Goal: Task Accomplishment & Management: Manage account settings

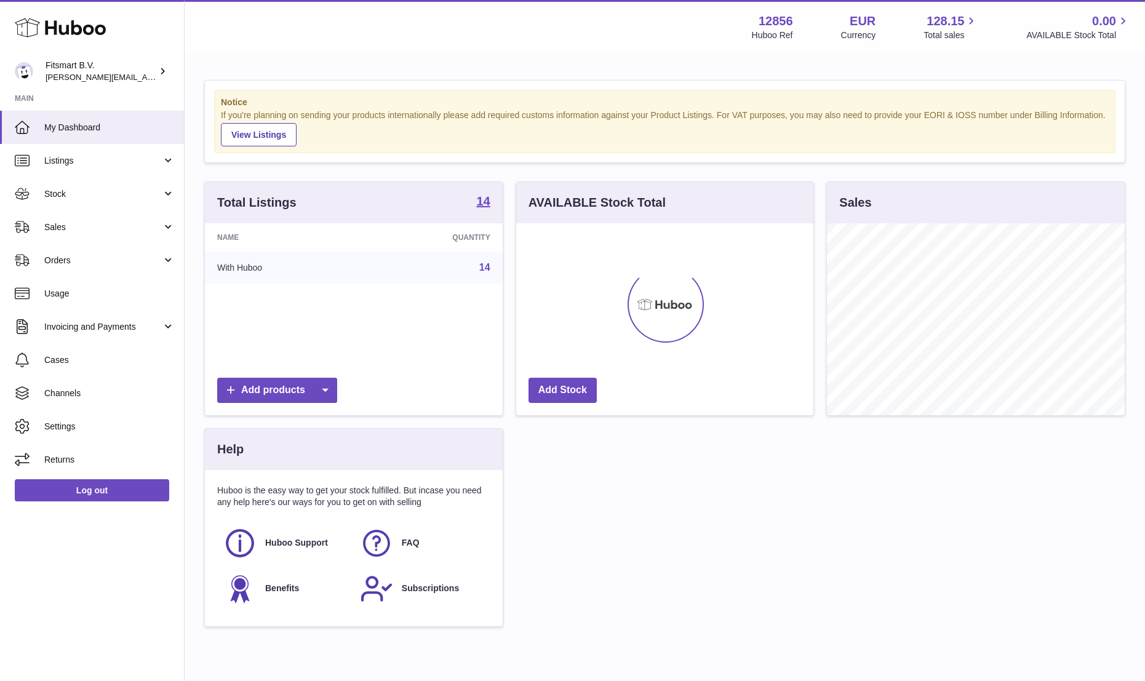
scroll to position [192, 297]
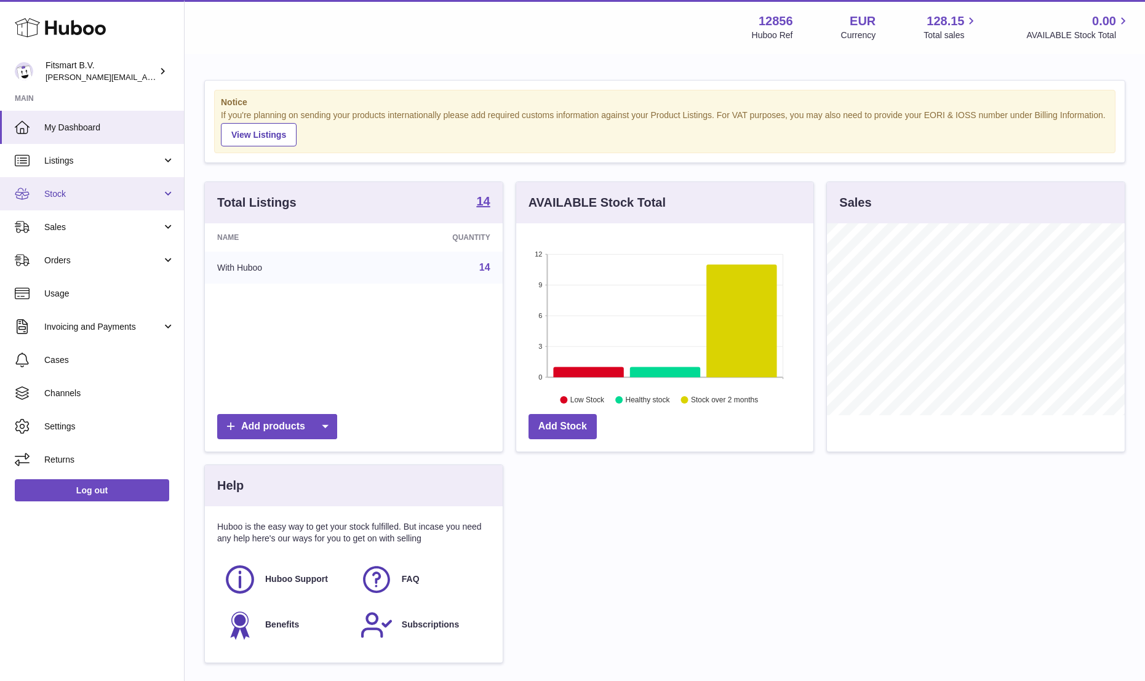
click at [74, 189] on span "Stock" at bounding box center [102, 194] width 117 height 12
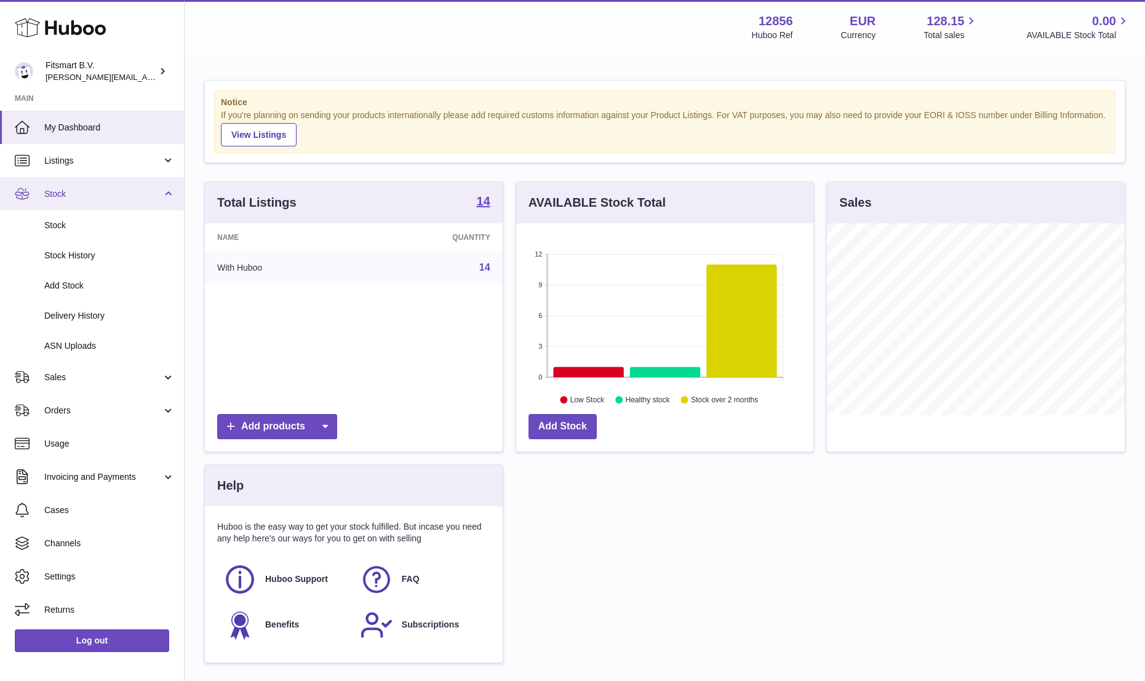
click at [51, 198] on span "Stock" at bounding box center [102, 194] width 117 height 12
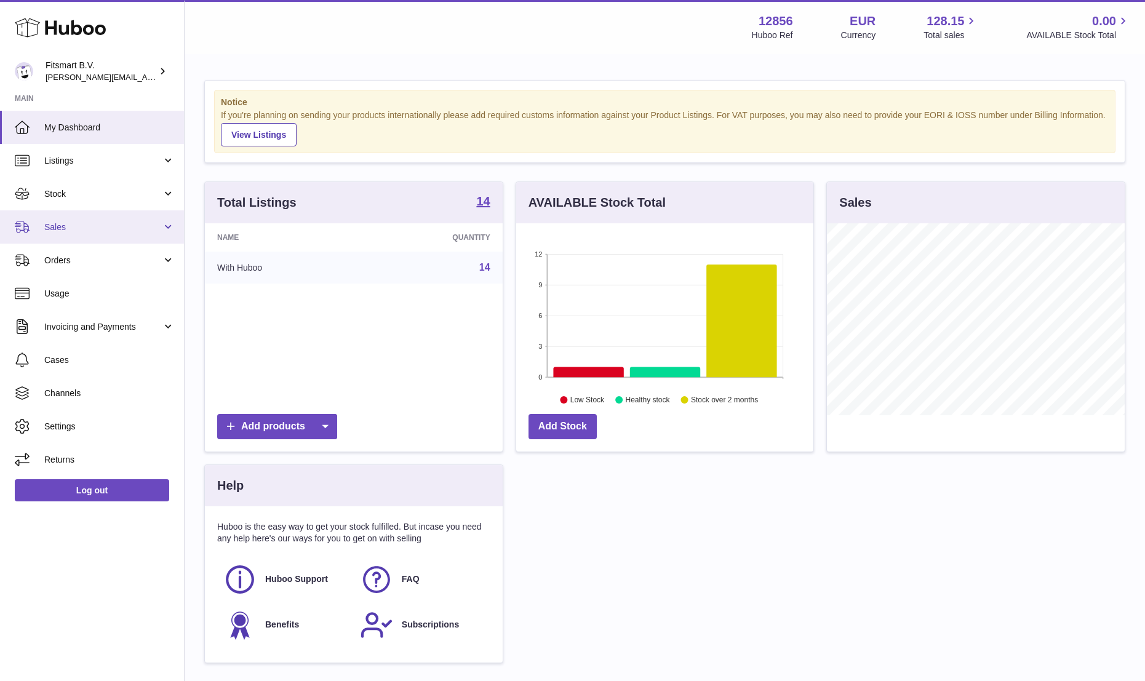
click at [60, 231] on span "Sales" at bounding box center [102, 227] width 117 height 12
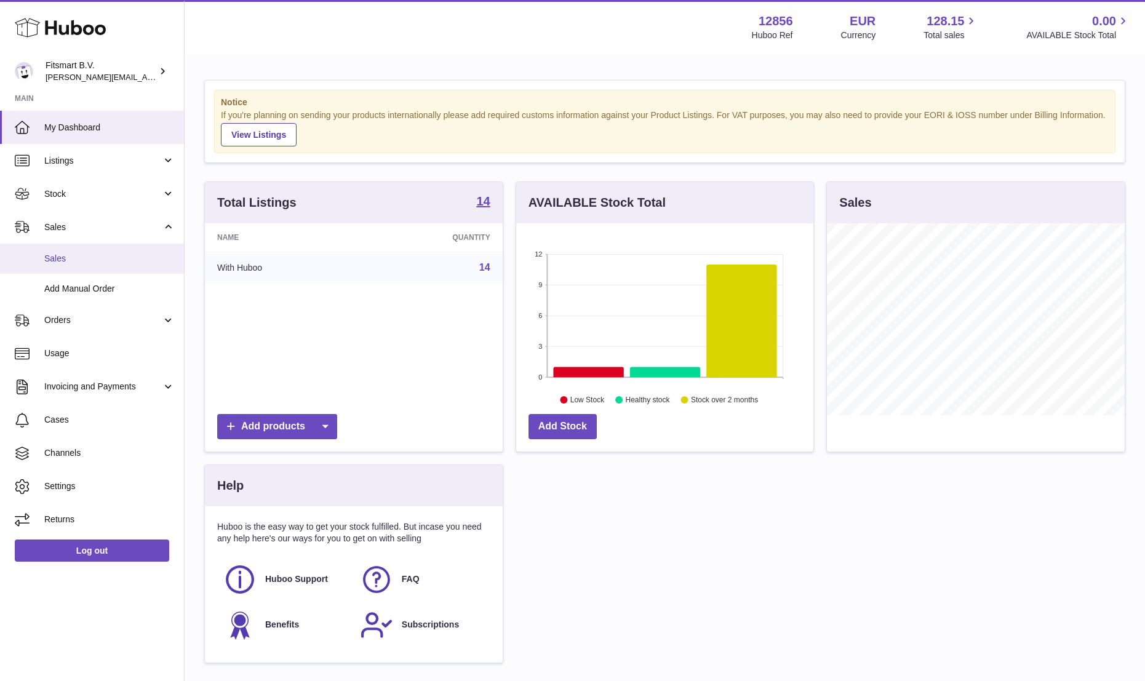
click at [56, 261] on span "Sales" at bounding box center [109, 259] width 130 height 12
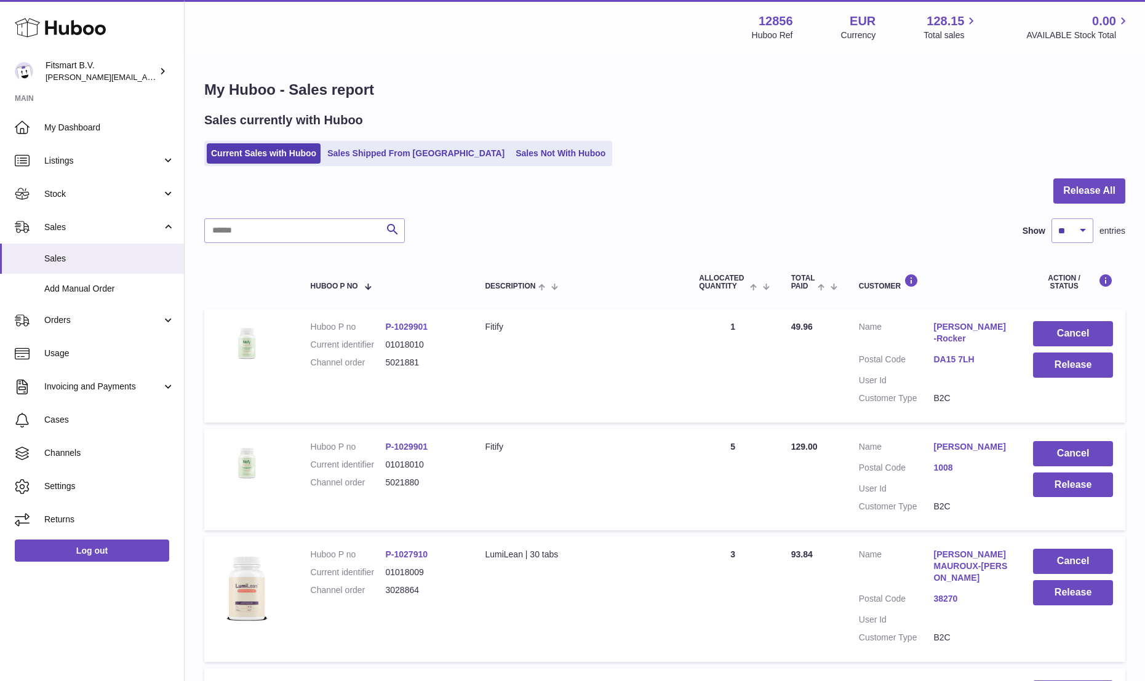
click at [511, 135] on div "Sales currently with Huboo Current Sales with Huboo Sales Shipped From Huboo Sa…" at bounding box center [664, 139] width 921 height 54
click at [511, 145] on link "Sales Not With Huboo" at bounding box center [560, 153] width 98 height 20
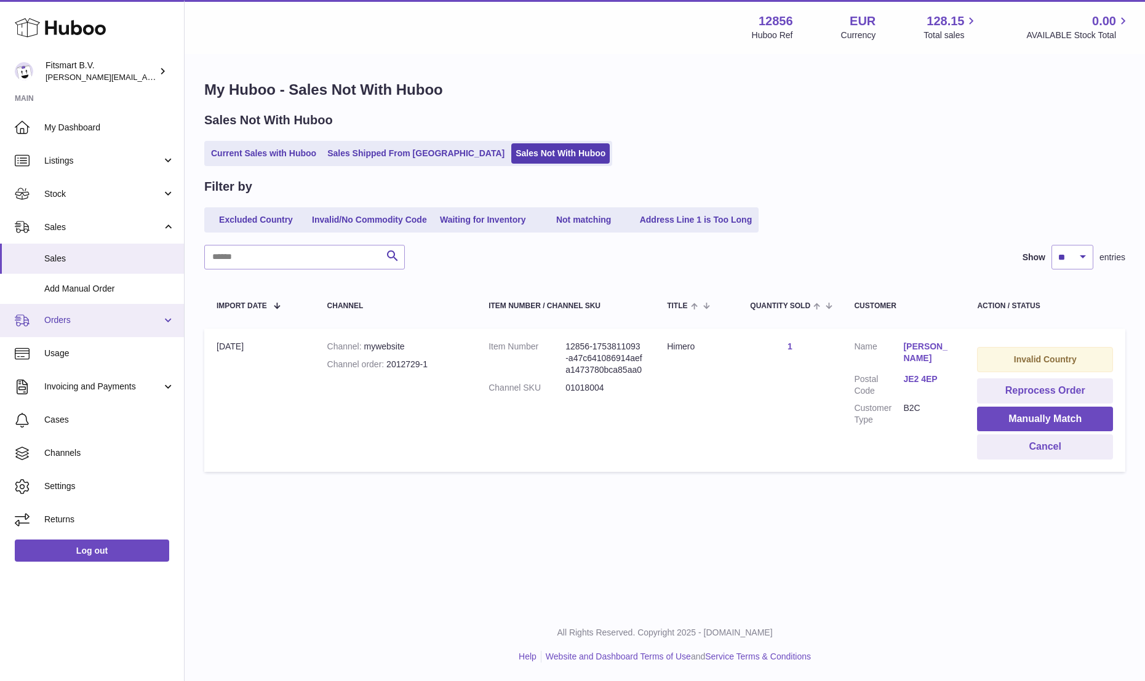
click at [71, 319] on span "Orders" at bounding box center [102, 320] width 117 height 12
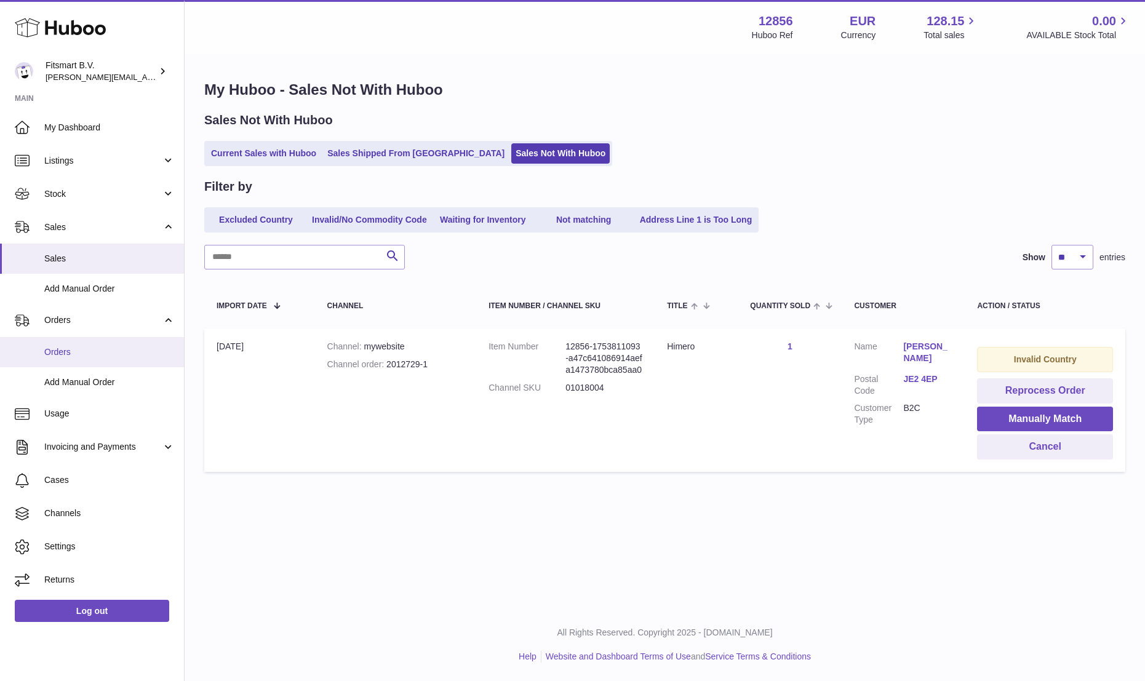
click at [64, 346] on span "Orders" at bounding box center [109, 352] width 130 height 12
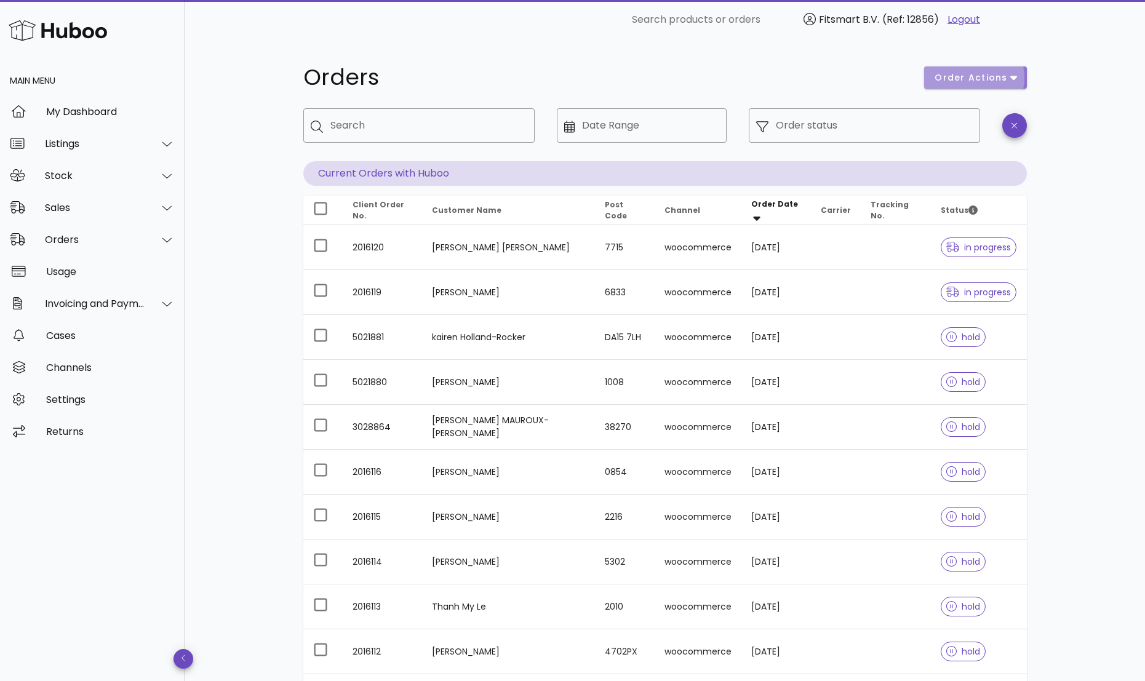
click at [992, 68] on button "order actions" at bounding box center [975, 77] width 102 height 22
click at [1111, 246] on div "Orders order actions ​ Search ​ Date Range ​ Order status Current Orders with H…" at bounding box center [665, 424] width 960 height 770
click at [55, 212] on div "Sales" at bounding box center [95, 208] width 100 height 12
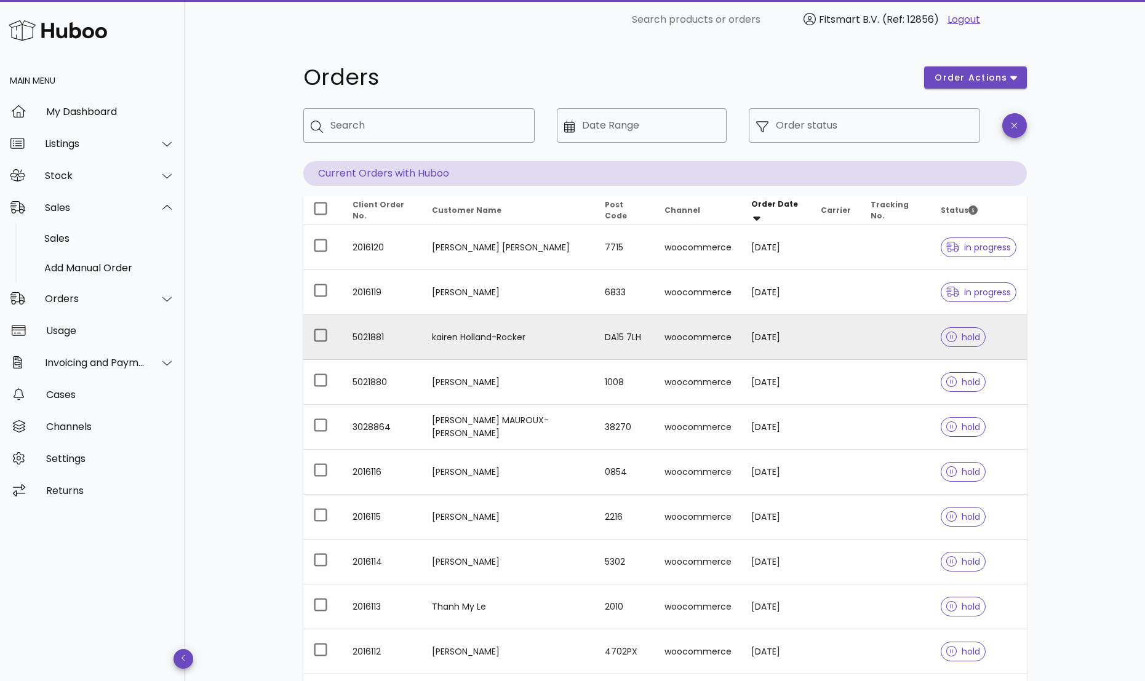
click at [359, 340] on td "5021881" at bounding box center [382, 337] width 79 height 45
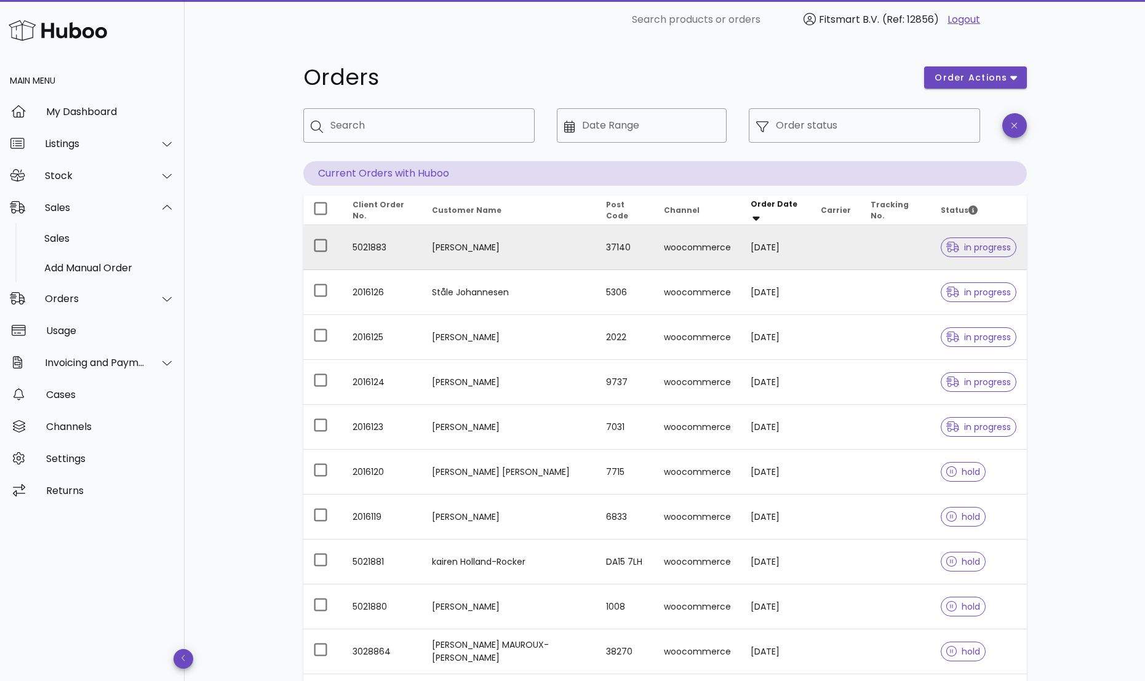
click at [472, 239] on td "[PERSON_NAME]" at bounding box center [509, 247] width 174 height 45
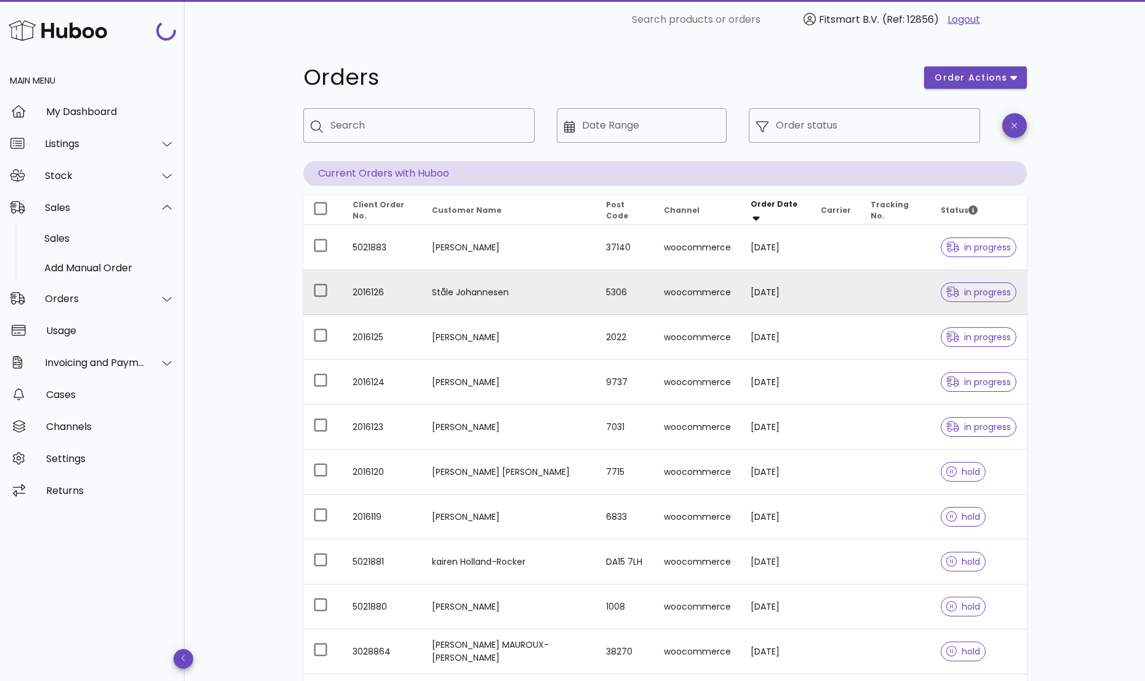
click at [429, 281] on td "Ståle Johannesen" at bounding box center [509, 292] width 174 height 45
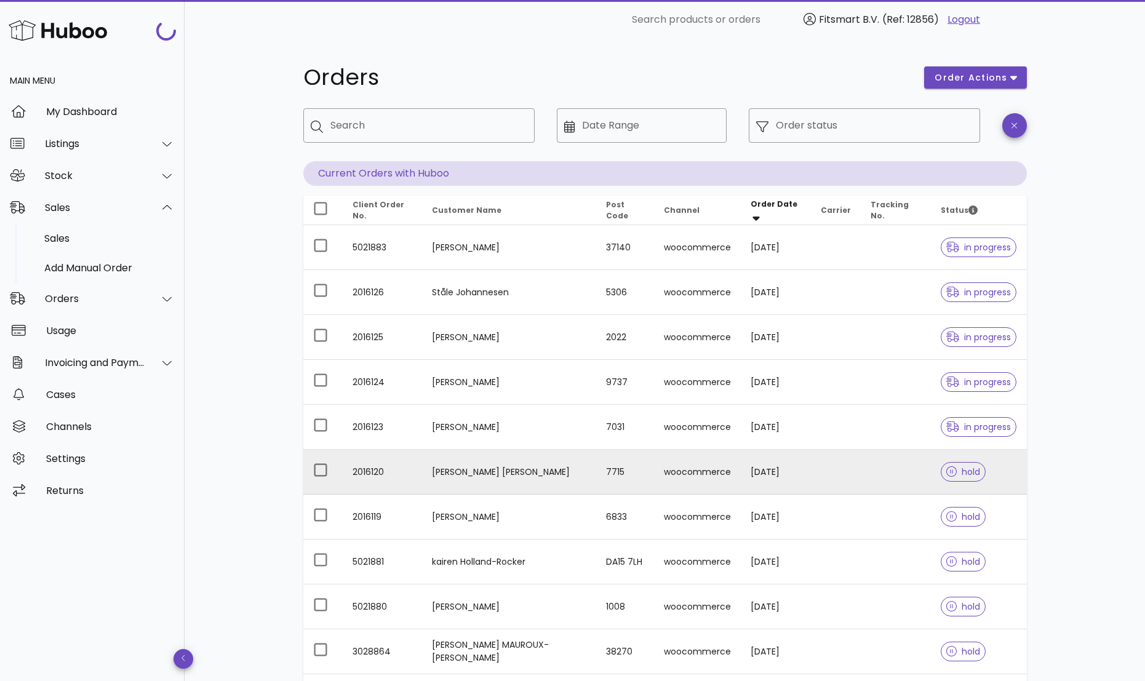
click at [415, 461] on td "2016120" at bounding box center [383, 472] width 80 height 45
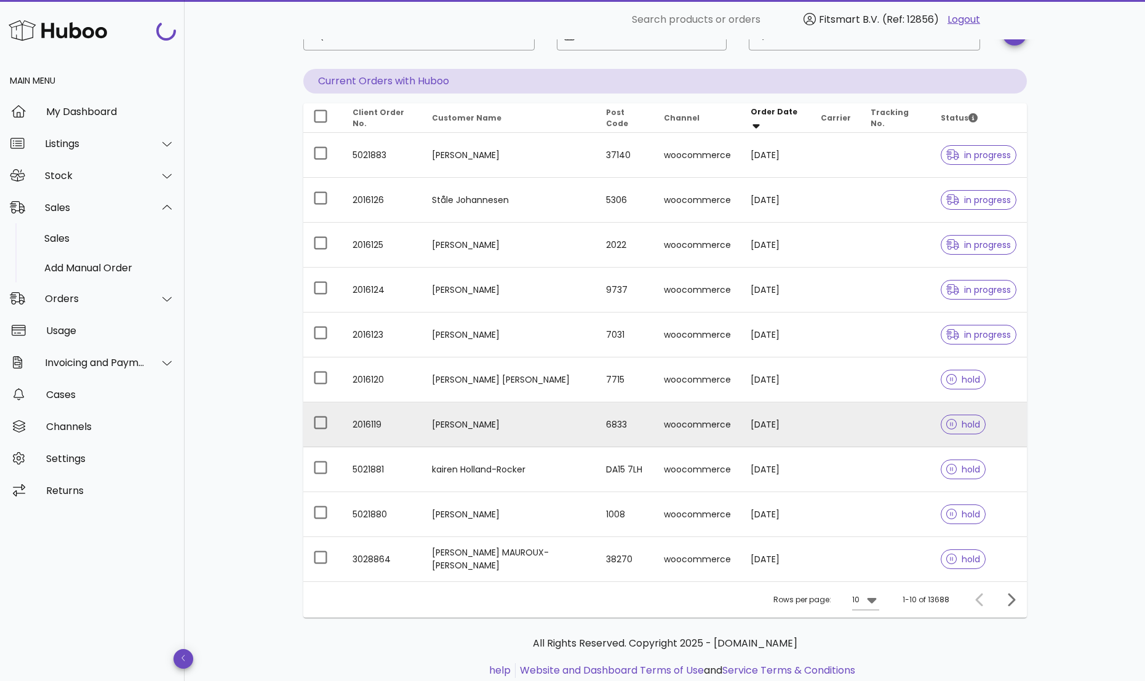
scroll to position [129, 0]
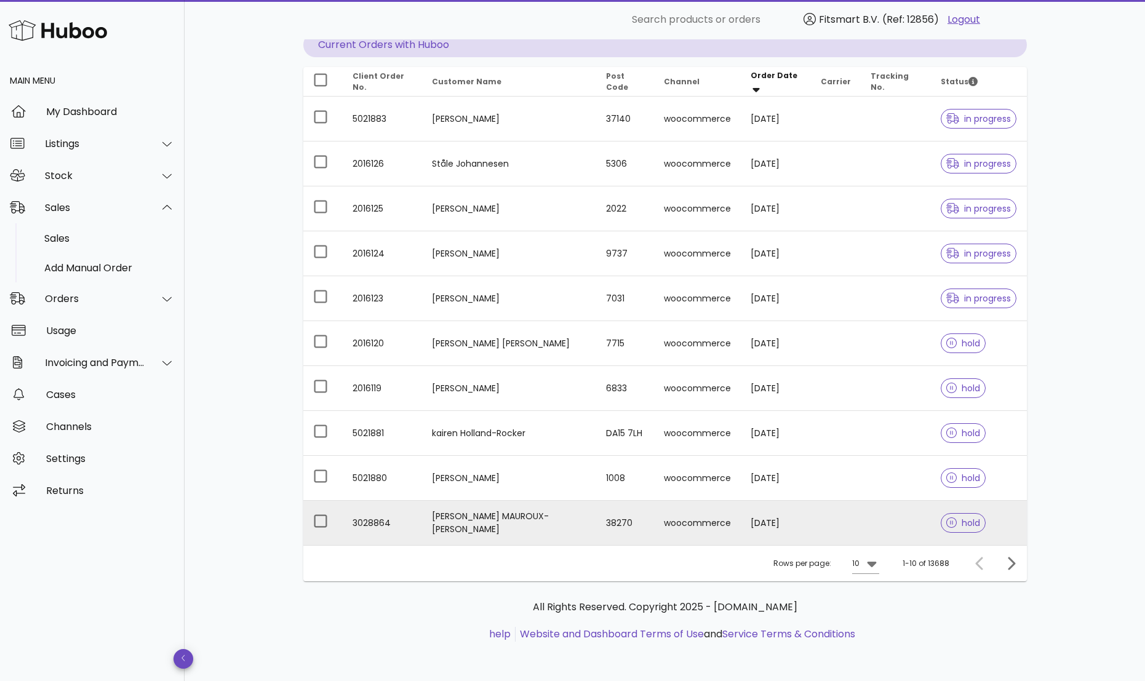
click at [479, 532] on td "[PERSON_NAME] MAUROUX-[PERSON_NAME]" at bounding box center [509, 523] width 174 height 44
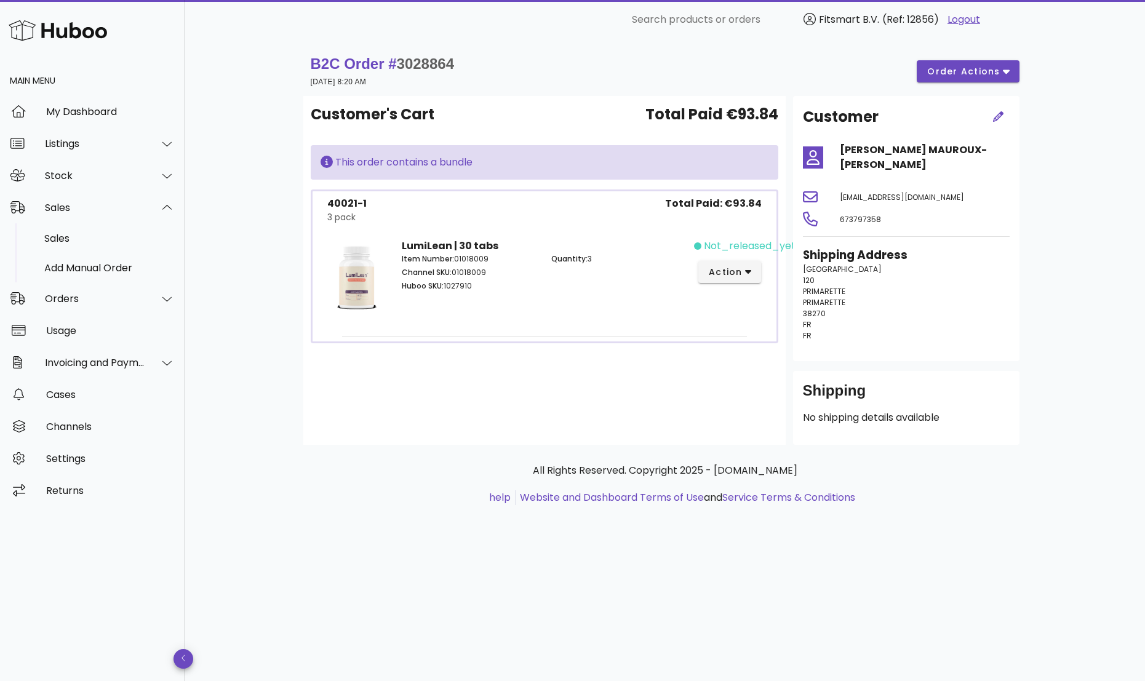
click at [439, 61] on span "3028864" at bounding box center [425, 63] width 57 height 17
copy span "3028864"
